Goal: Transaction & Acquisition: Purchase product/service

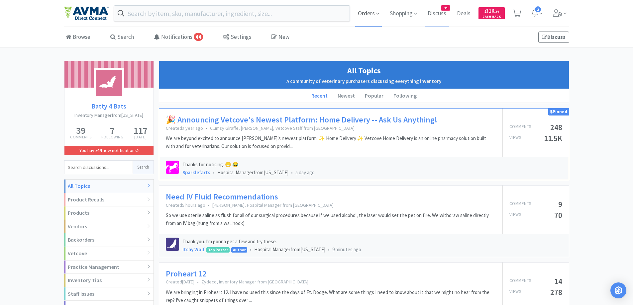
click at [357, 11] on span "Orders" at bounding box center [368, 13] width 27 height 27
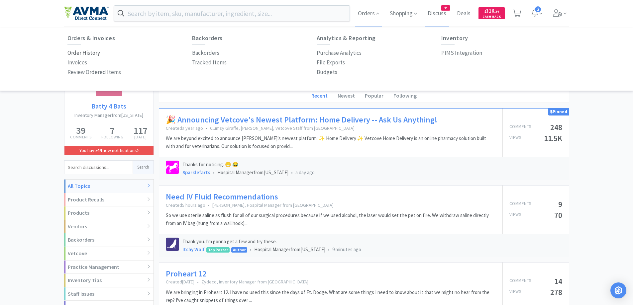
click at [73, 52] on p "Order History" at bounding box center [83, 52] width 33 height 9
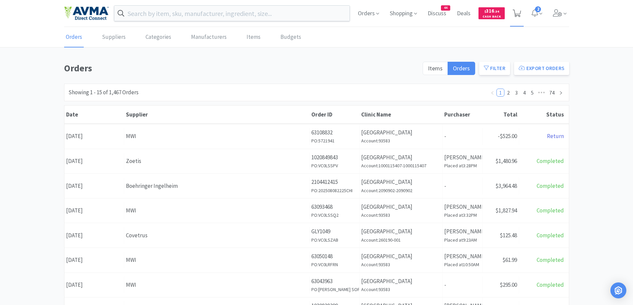
click at [521, 12] on span at bounding box center [517, 13] width 14 height 27
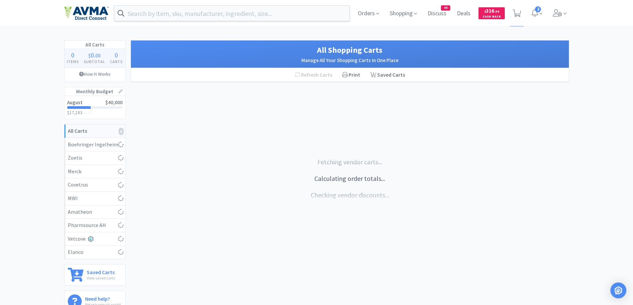
select select "1"
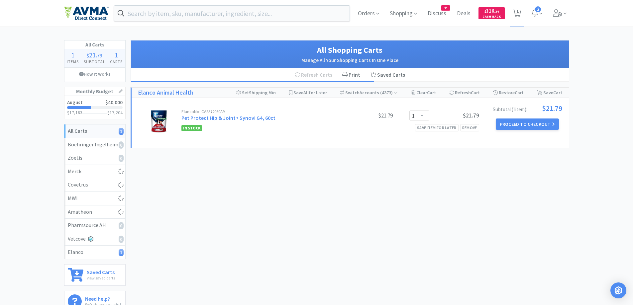
click at [43, 102] on div "All Carts 1 Items $ 21 . 79 Subtotal 1 Carts How It Works Monthly Budget August…" at bounding box center [316, 178] width 633 height 277
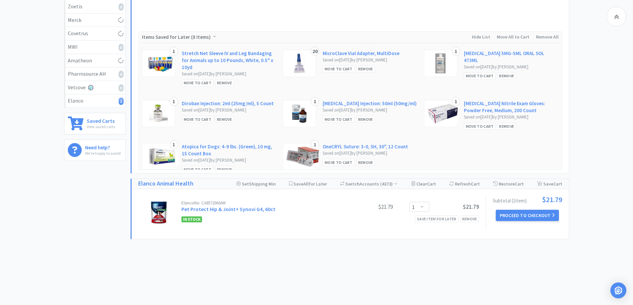
scroll to position [153, 0]
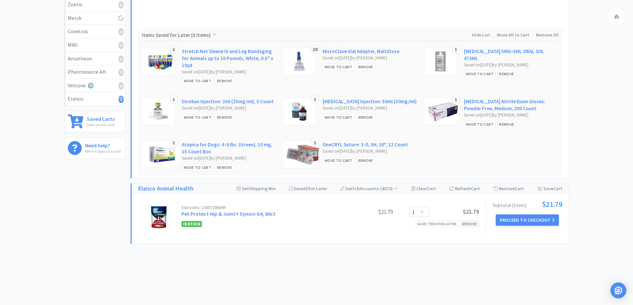
click at [471, 221] on div "Remove" at bounding box center [469, 224] width 19 height 7
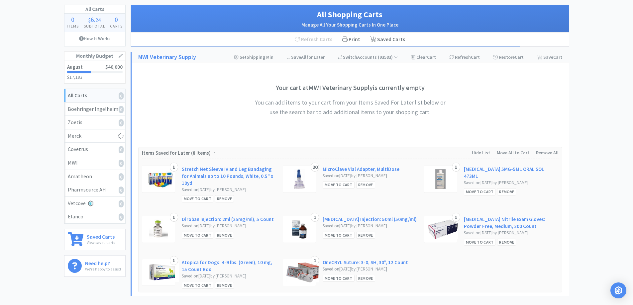
scroll to position [0, 0]
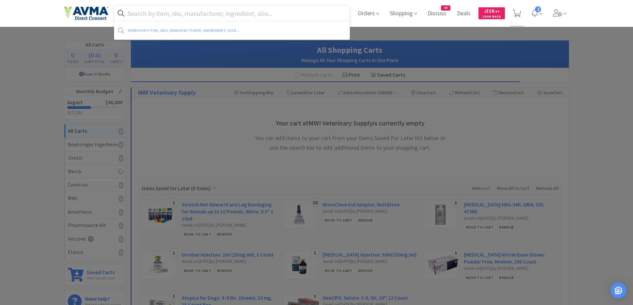
click at [171, 16] on input "text" at bounding box center [231, 13] width 235 height 15
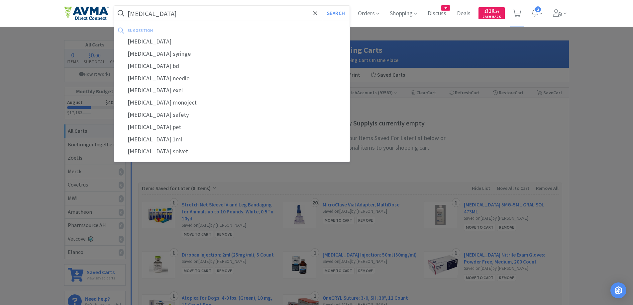
type input "[MEDICAL_DATA]"
click at [322, 6] on button "Search" at bounding box center [336, 13] width 28 height 15
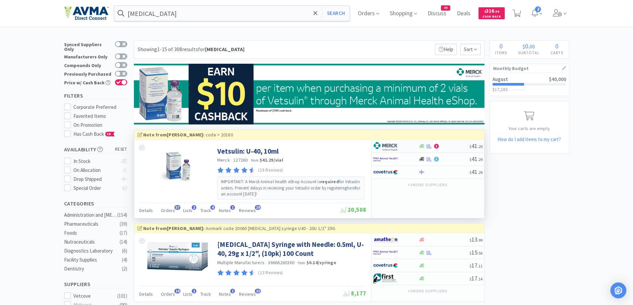
click at [410, 147] on div at bounding box center [395, 146] width 45 height 11
select select "2"
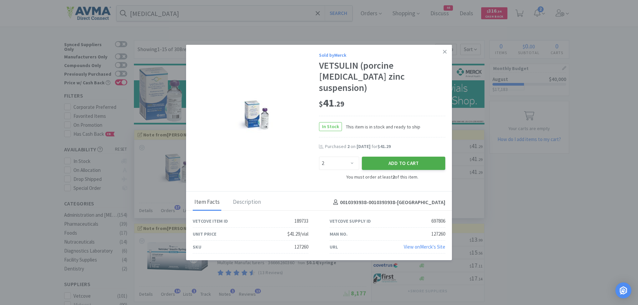
click at [378, 157] on button "Add to Cart" at bounding box center [403, 163] width 83 height 13
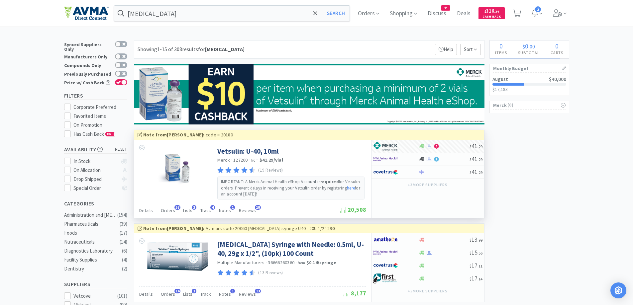
select select "2"
click at [517, 11] on icon at bounding box center [516, 13] width 8 height 7
select select "2"
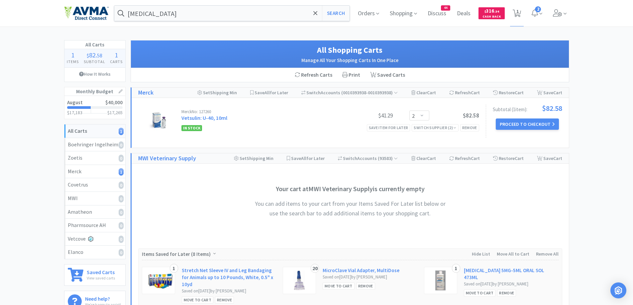
click at [606, 69] on div "All Carts 1 Items $ 82 . 58 Subtotal 1 Carts How It Works Monthly Budget August…" at bounding box center [316, 224] width 633 height 369
click at [603, 104] on div "All Carts 1 Items $ 82 . 58 Subtotal 1 Carts How It Works Monthly Budget August…" at bounding box center [316, 224] width 633 height 369
click at [48, 162] on div "All Carts 1 Items $ 82 . 58 Subtotal 1 Carts How It Works Monthly Budget August…" at bounding box center [316, 224] width 633 height 369
click at [26, 87] on div "All Carts 1 Items $ 82 . 58 Subtotal 1 Carts How It Works Monthly Budget August…" at bounding box center [316, 224] width 633 height 369
click at [168, 16] on input "[MEDICAL_DATA]" at bounding box center [231, 13] width 235 height 15
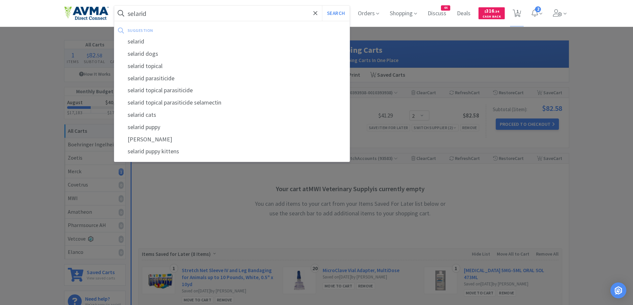
type input "selarid"
click at [322, 6] on button "Search" at bounding box center [336, 13] width 28 height 15
select select "2"
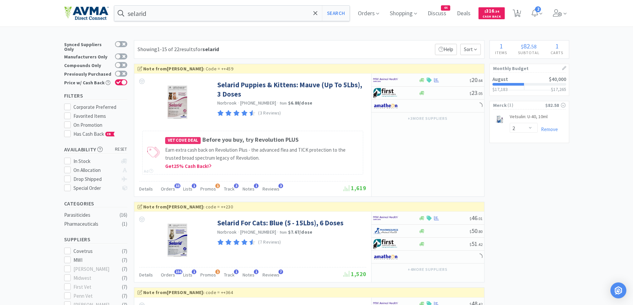
scroll to position [66, 0]
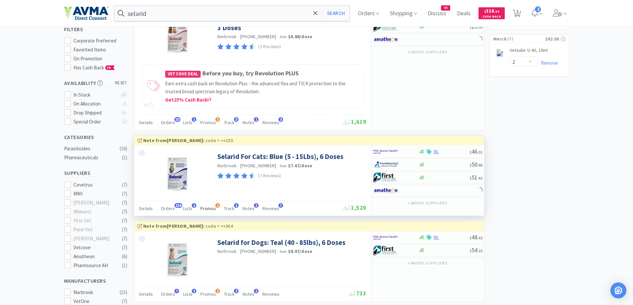
click at [207, 209] on span "Promos" at bounding box center [208, 209] width 16 height 6
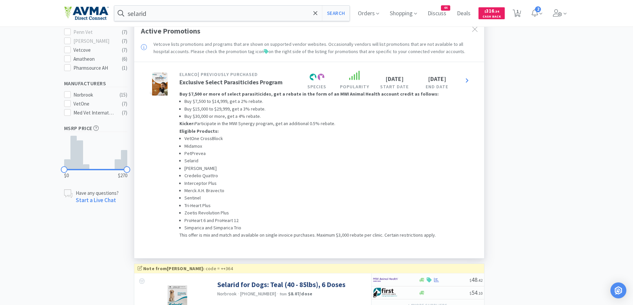
scroll to position [199, 0]
